Goal: Use online tool/utility: Utilize a website feature to perform a specific function

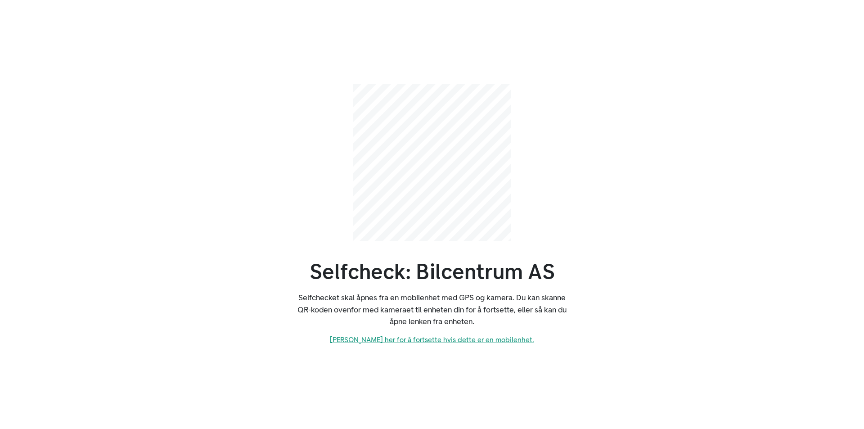
click at [460, 342] on link "[PERSON_NAME] her for å fortsette hvis dette er en mobilenhet." at bounding box center [432, 339] width 204 height 9
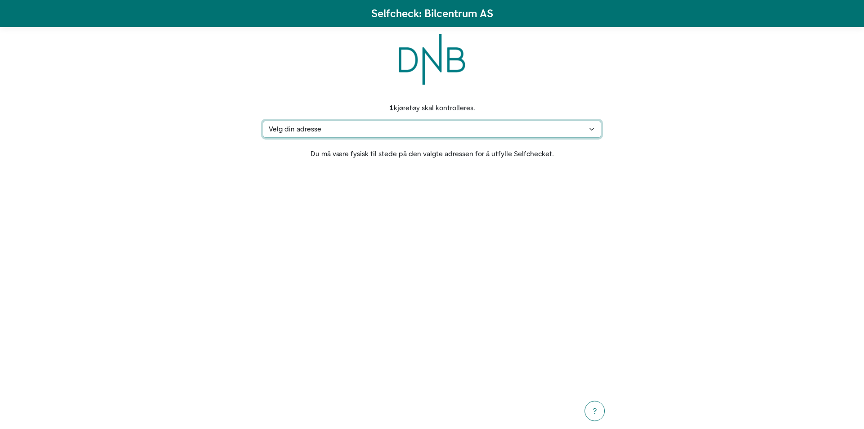
click at [549, 130] on select "Velg din adresse [STREET_ADDRESS] Min adresse mangler" at bounding box center [432, 129] width 338 height 17
select select "299"
click at [263, 121] on select "Velg din adresse [STREET_ADDRESS] Min adresse mangler" at bounding box center [432, 129] width 338 height 17
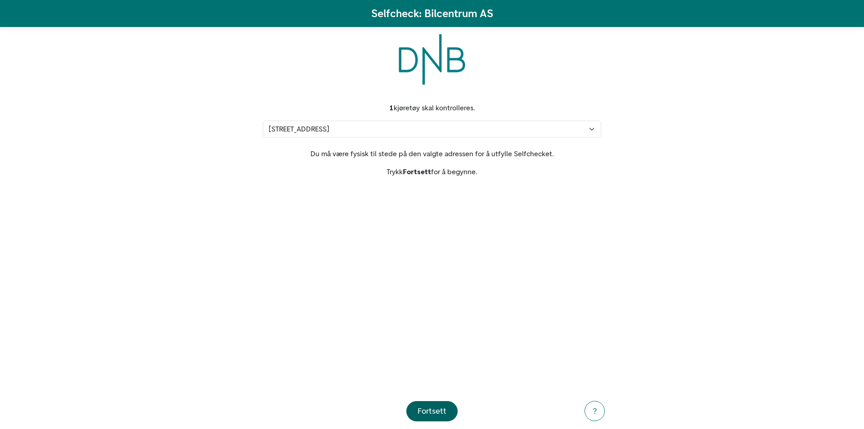
click at [438, 411] on div "Fortsett" at bounding box center [432, 411] width 29 height 12
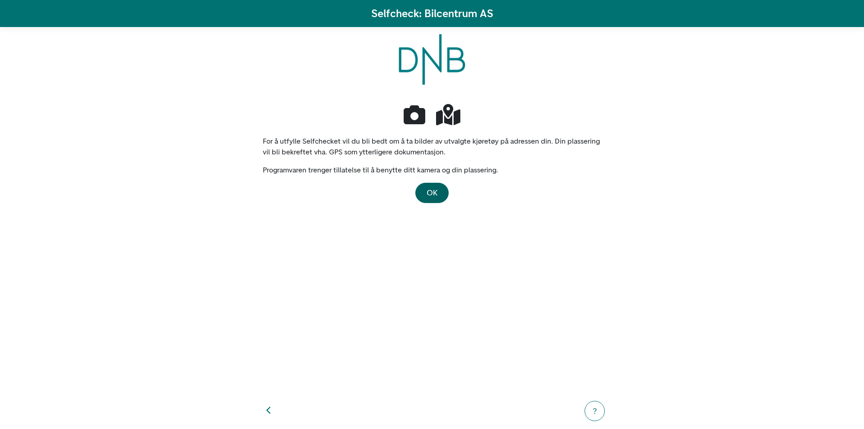
click at [447, 187] on button "OK" at bounding box center [431, 193] width 33 height 20
click at [441, 196] on button "OK" at bounding box center [431, 193] width 33 height 20
click at [423, 182] on div "For å utfylle Selfchecket vil du bli bedt om å ta bilder av utvalgte kjøretøy p…" at bounding box center [432, 242] width 338 height 279
click at [429, 196] on span "OK" at bounding box center [432, 193] width 11 height 10
